Goal: Find contact information: Find contact information

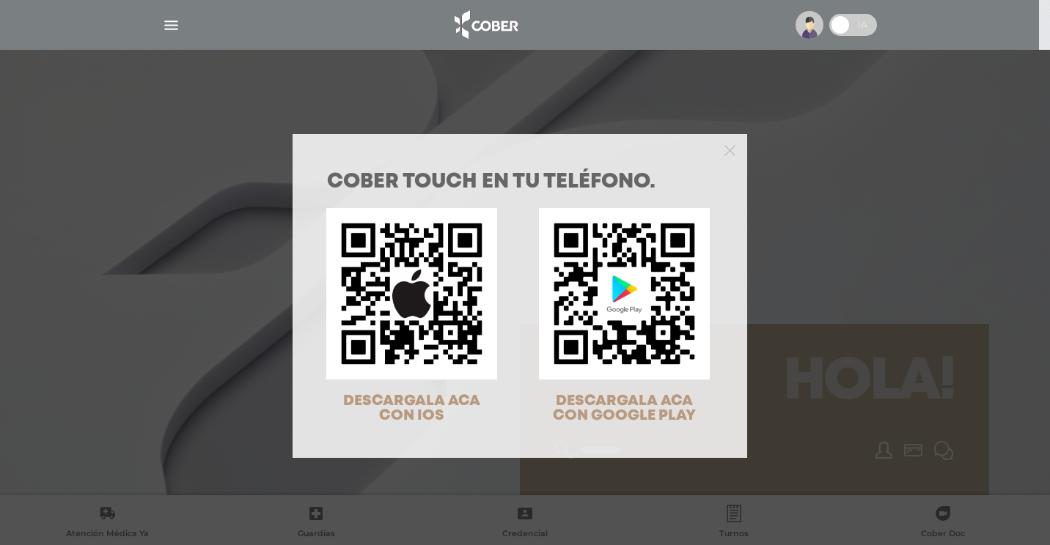
click at [169, 29] on div "COBER TOUCH en tu teléfono. DESCARGALA ACA CON IOS DESCARGALA ACA CON GOOGLE PL…" at bounding box center [525, 272] width 1050 height 545
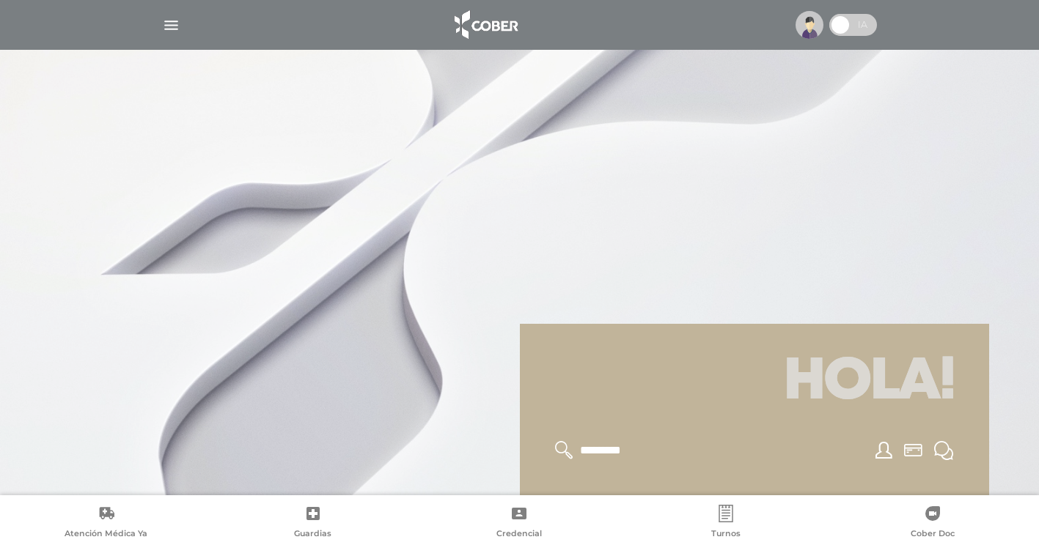
click at [167, 32] on img "button" at bounding box center [171, 25] width 18 height 18
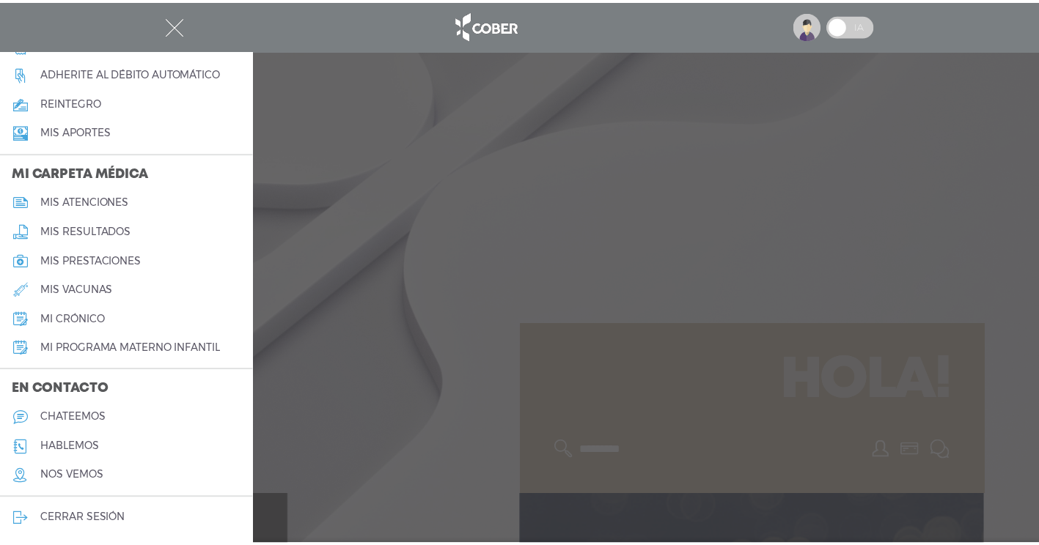
scroll to position [586, 0]
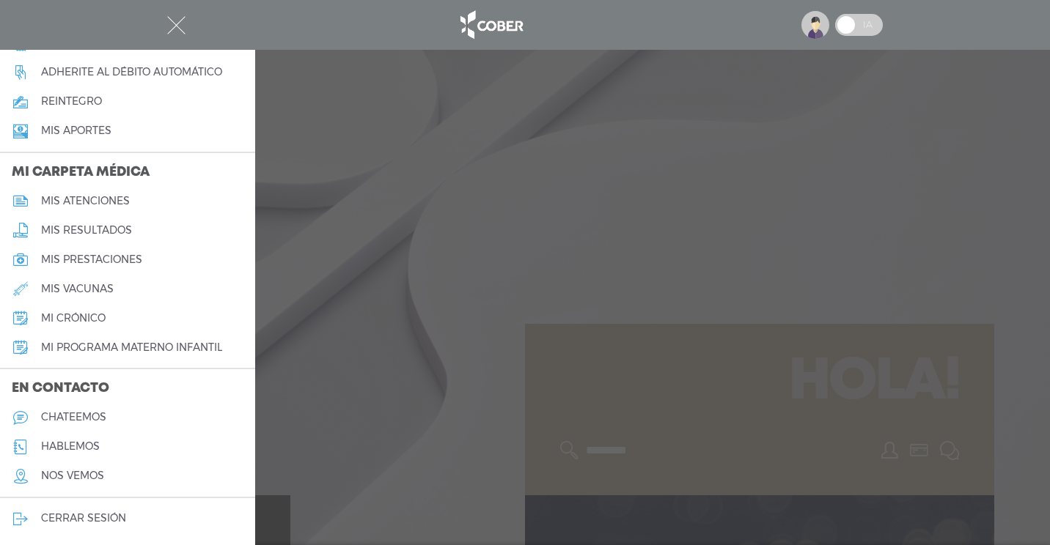
click at [64, 448] on h5 "hablemos" at bounding box center [70, 447] width 59 height 12
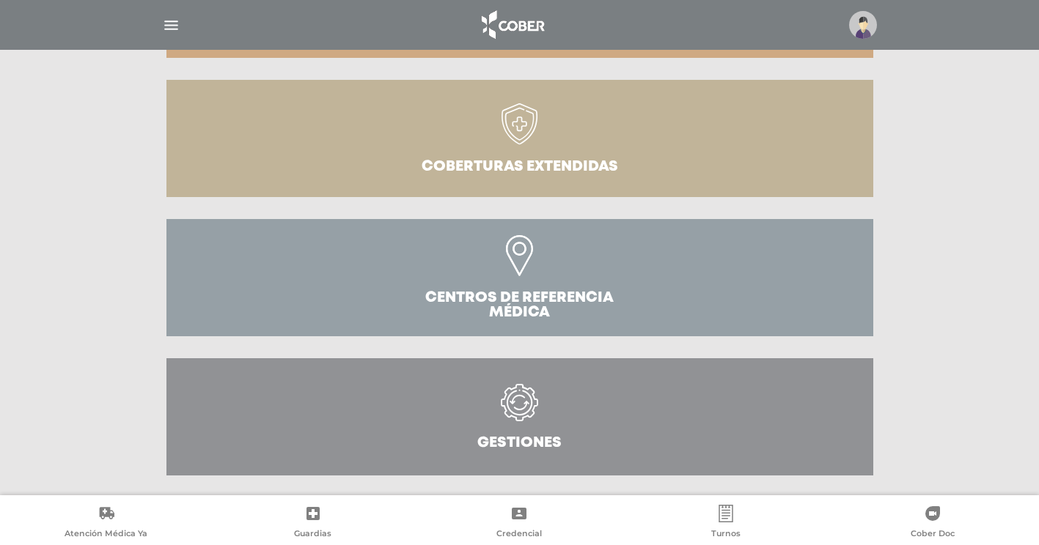
scroll to position [449, 0]
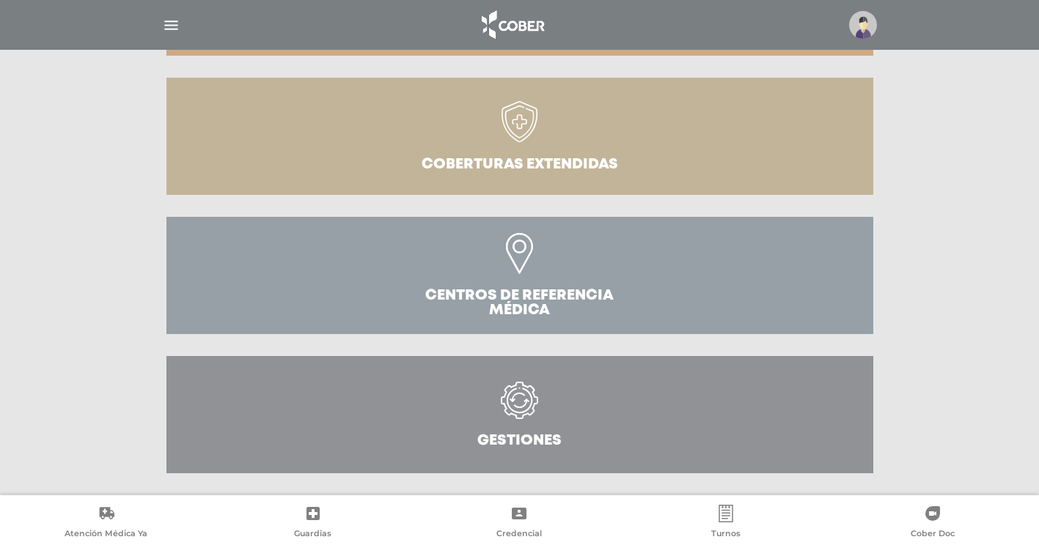
click at [501, 405] on icon at bounding box center [519, 408] width 67 height 52
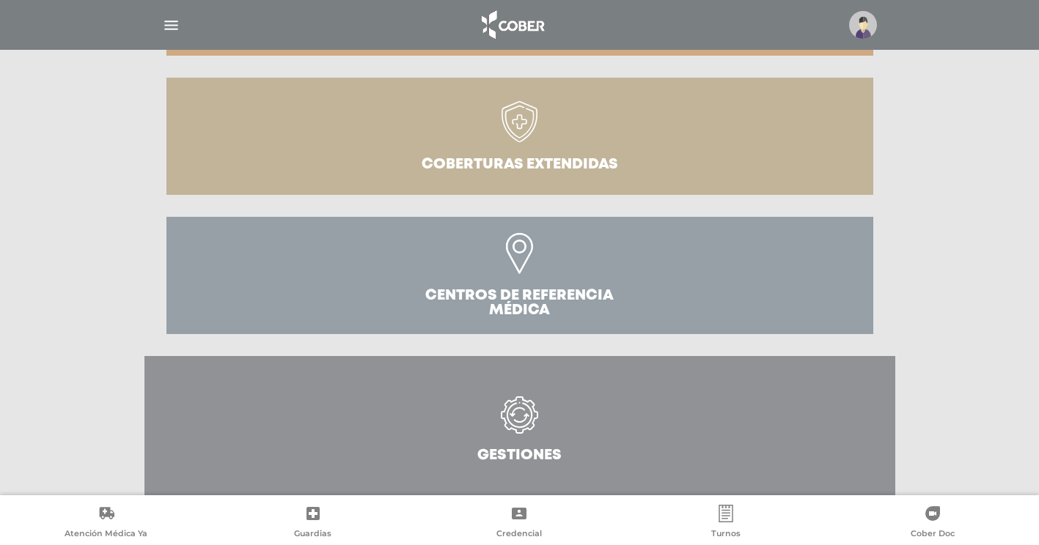
click at [505, 391] on link "Gestiones" at bounding box center [519, 429] width 751 height 147
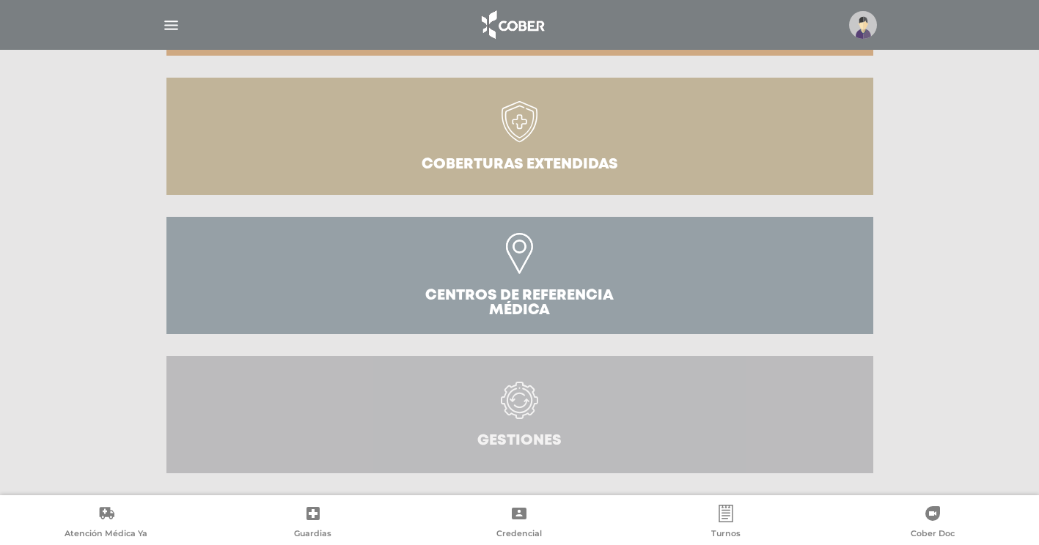
click at [511, 377] on link "Gestiones" at bounding box center [519, 414] width 707 height 117
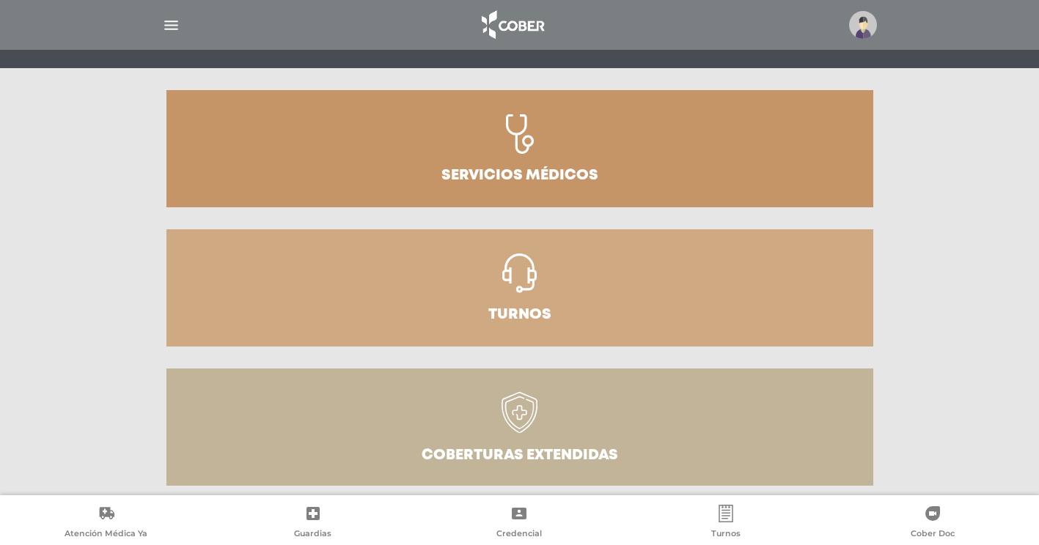
scroll to position [155, 0]
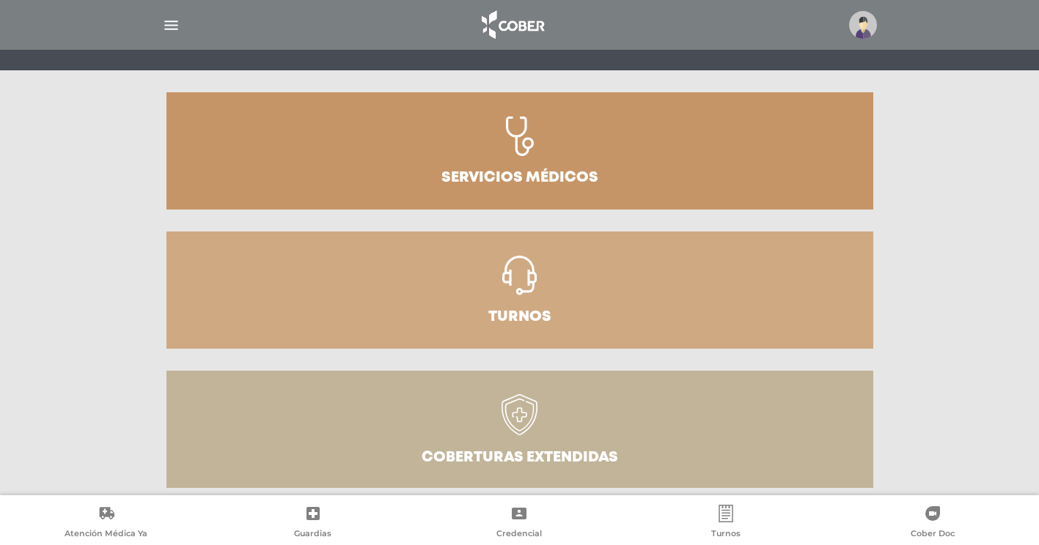
click at [517, 136] on icon at bounding box center [520, 137] width 28 height 40
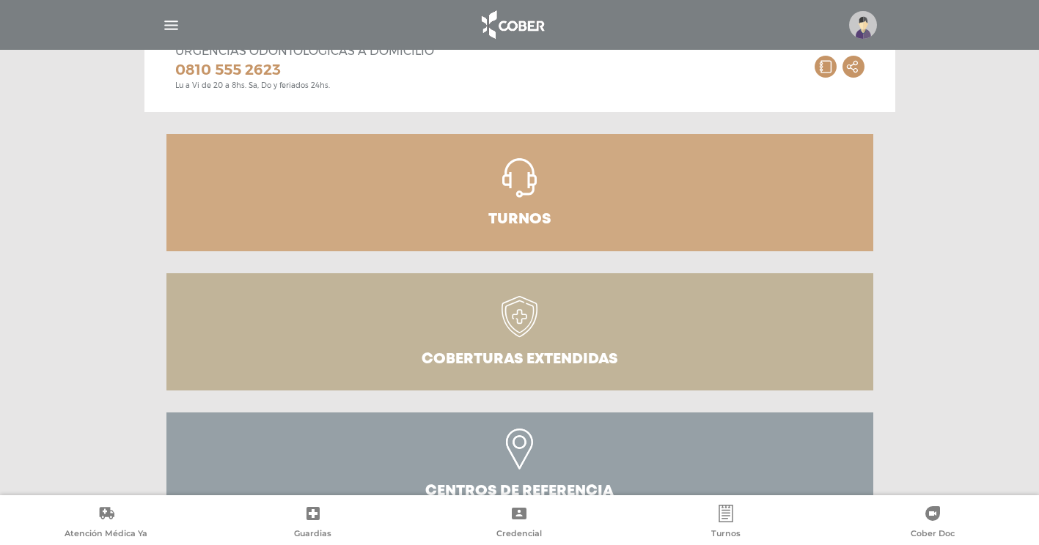
scroll to position [522, 0]
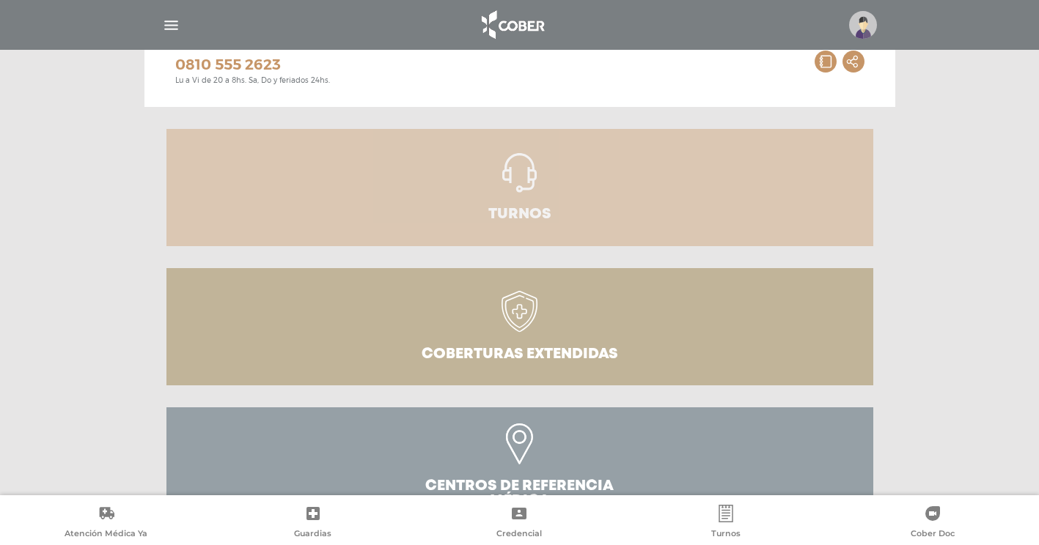
click at [518, 194] on icon at bounding box center [520, 180] width 65 height 54
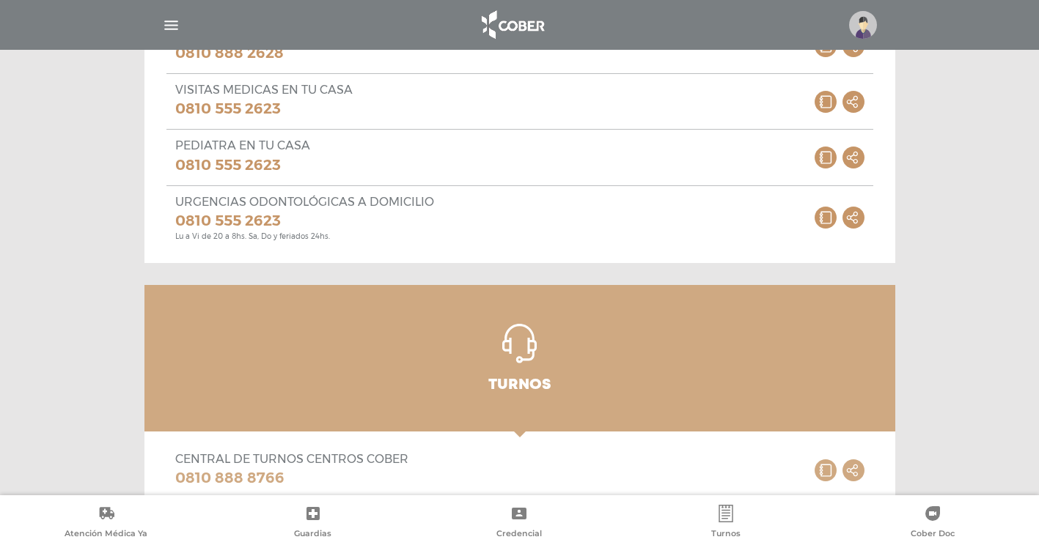
scroll to position [369, 0]
